Goal: Navigation & Orientation: Find specific page/section

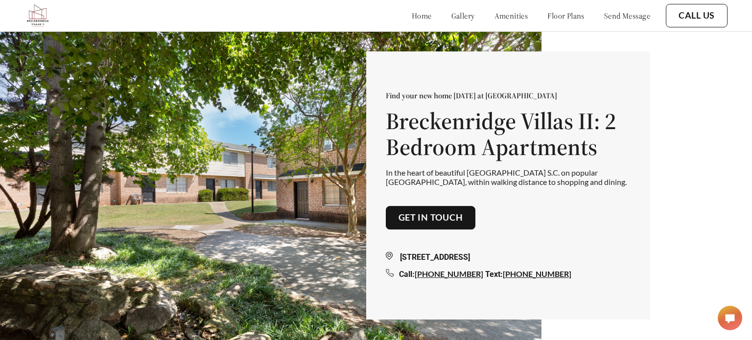
click at [411, 19] on link "home" at bounding box center [421, 16] width 20 height 10
